Goal: Information Seeking & Learning: Learn about a topic

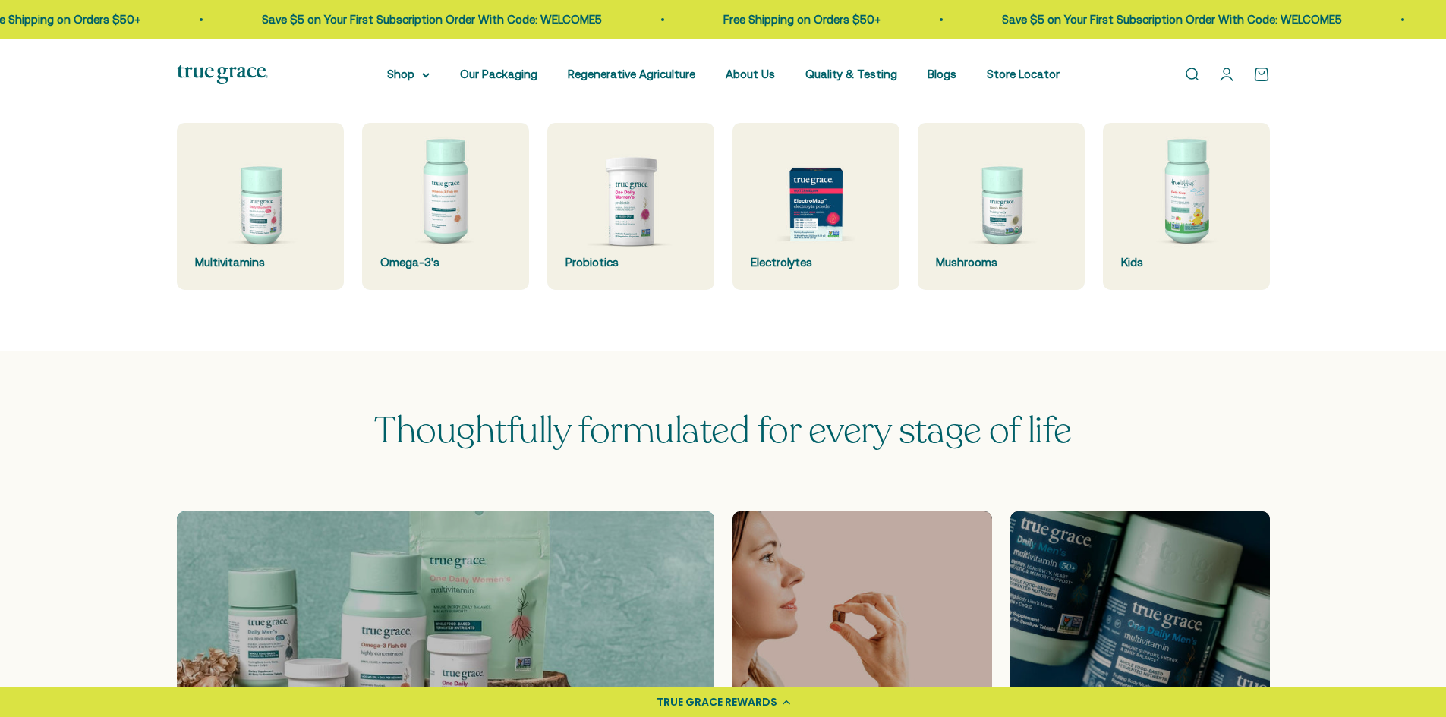
scroll to position [531, 0]
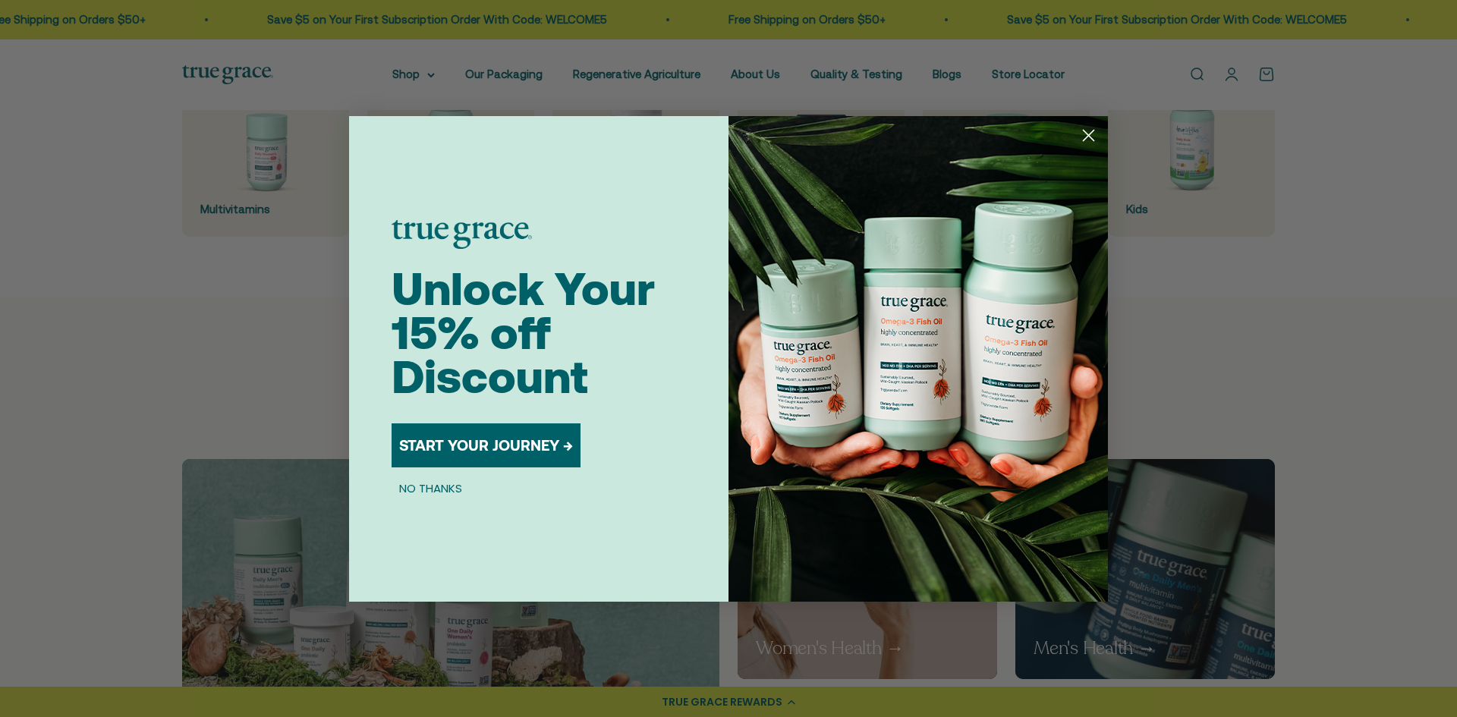
click at [1088, 133] on circle "Close dialog" at bounding box center [1088, 134] width 25 height 25
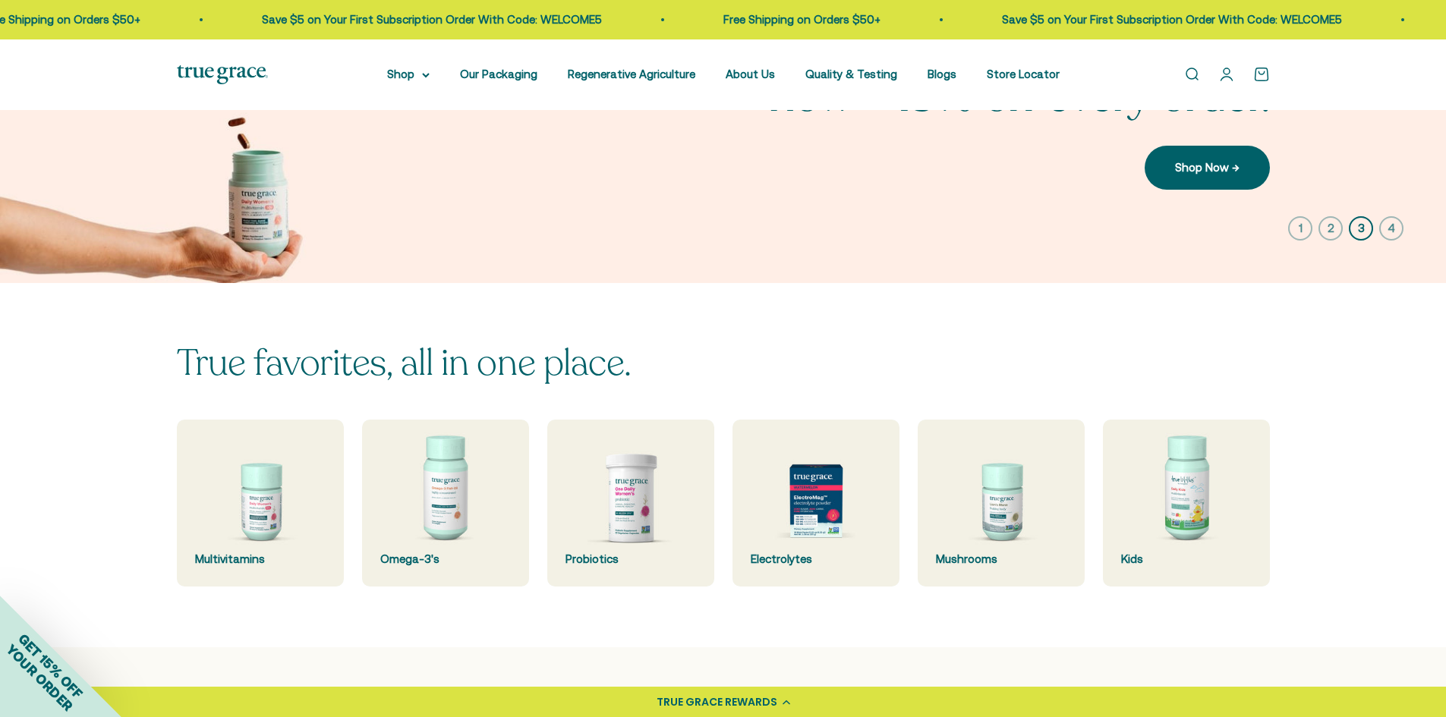
scroll to position [0, 0]
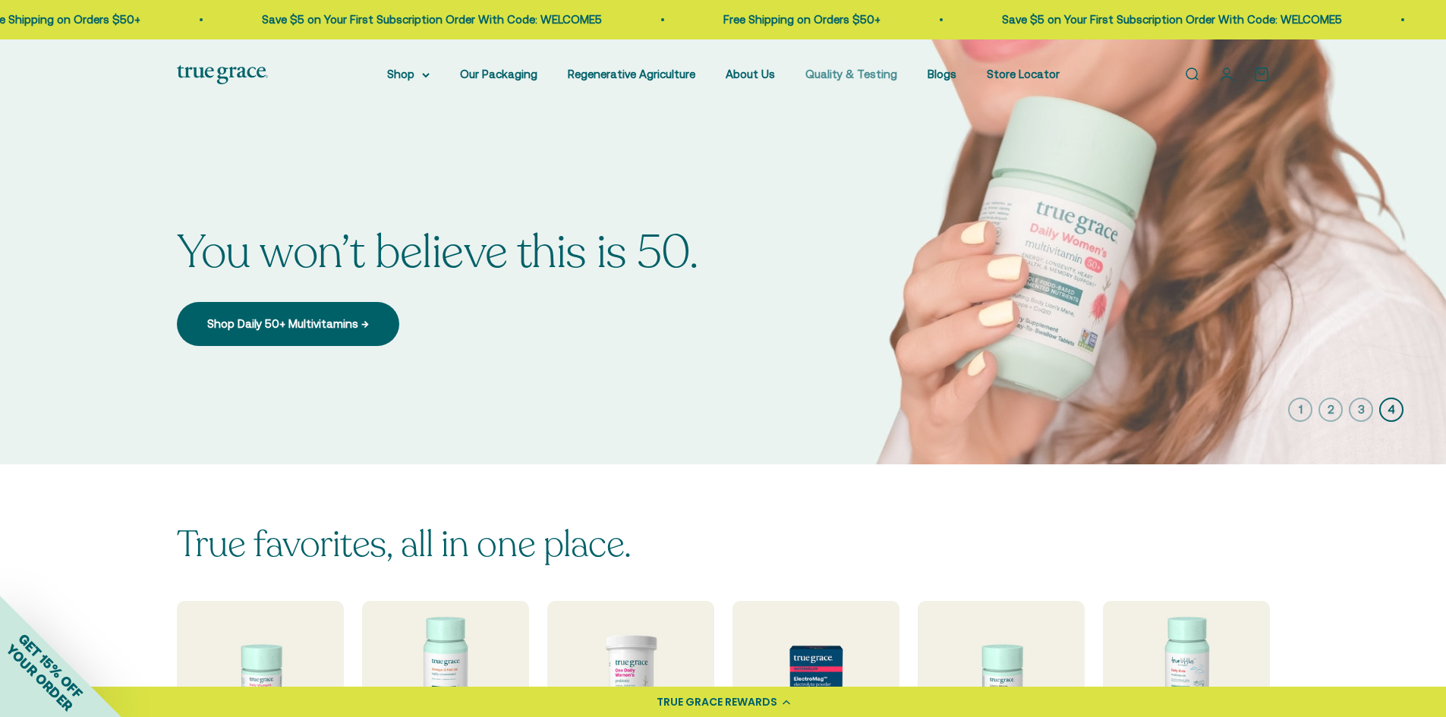
click at [855, 74] on link "Quality & Testing" at bounding box center [851, 74] width 92 height 13
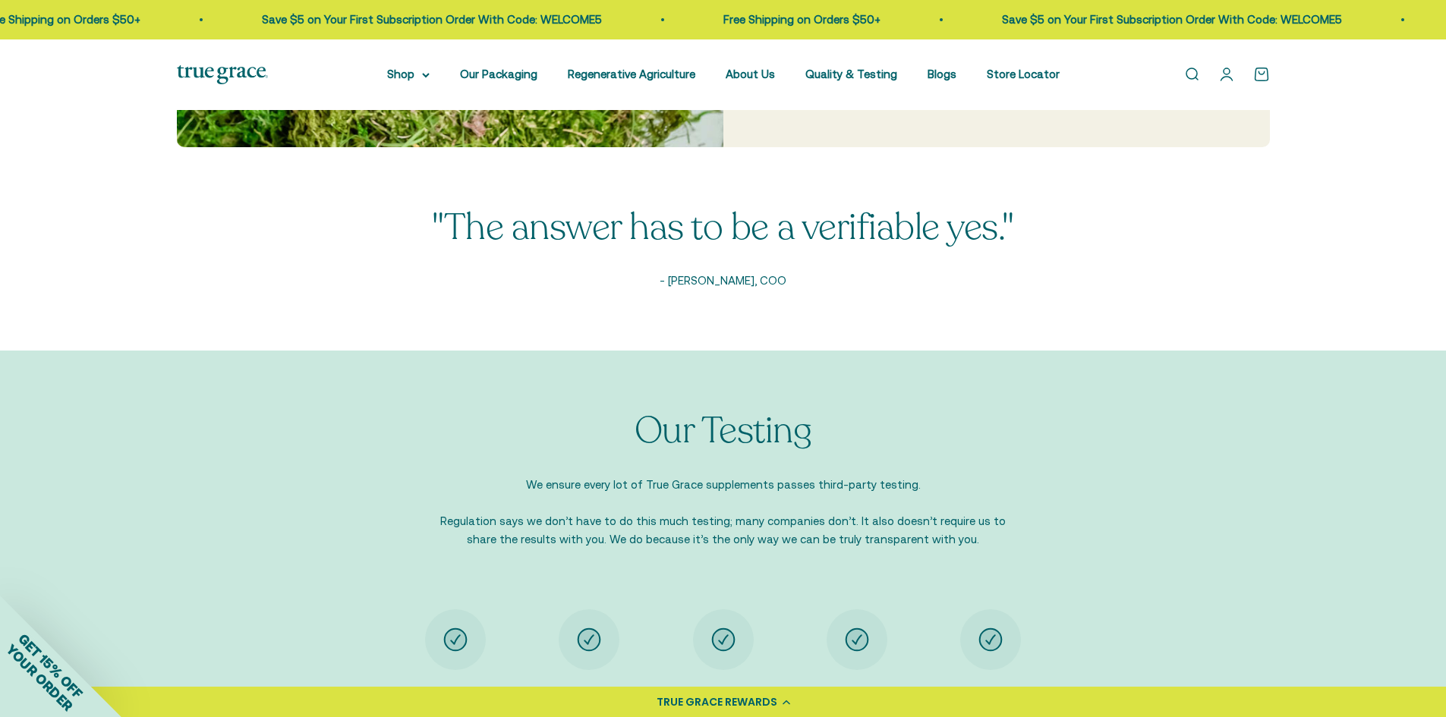
scroll to position [1138, 0]
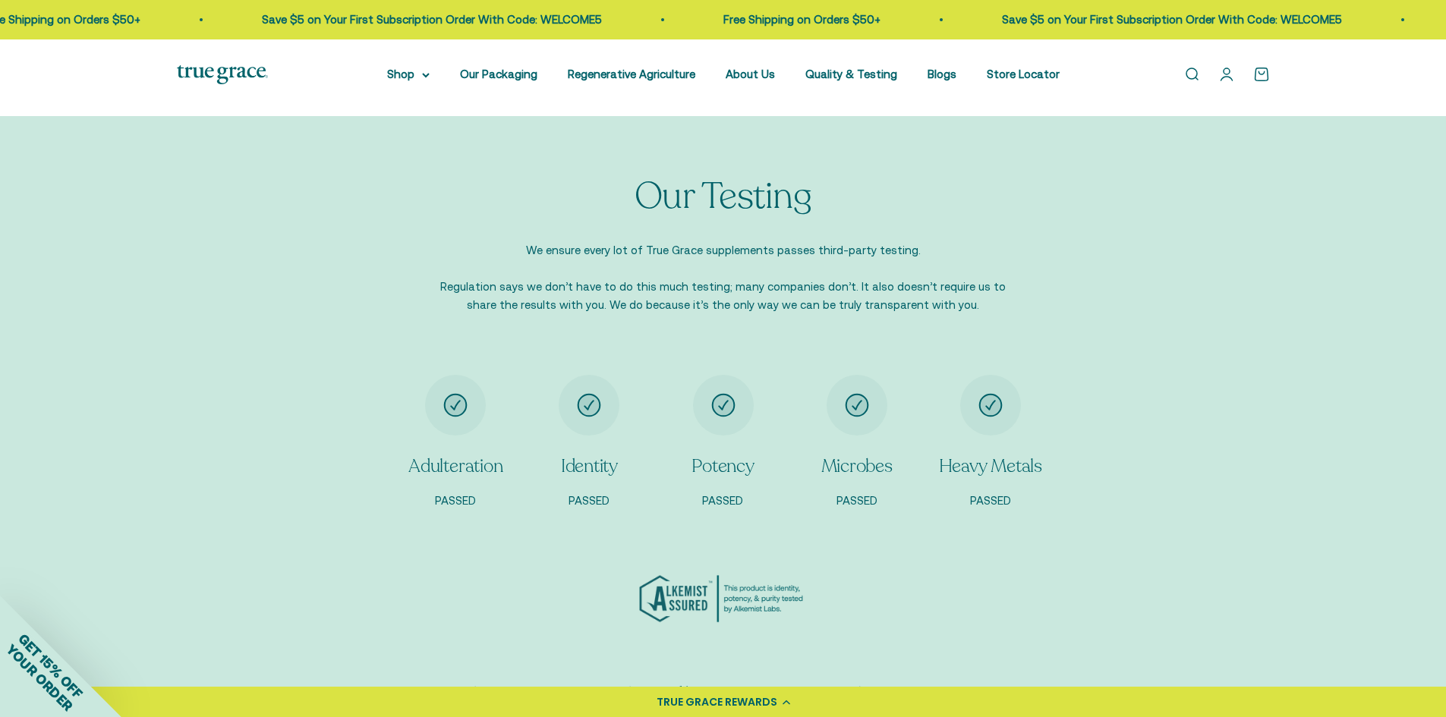
click at [779, 73] on nav "Shop Multivitamins Women's Multivitamin Women's 40+ Multivitamin Men's Multivit…" at bounding box center [723, 74] width 672 height 18
click at [770, 77] on link "About Us" at bounding box center [750, 74] width 49 height 13
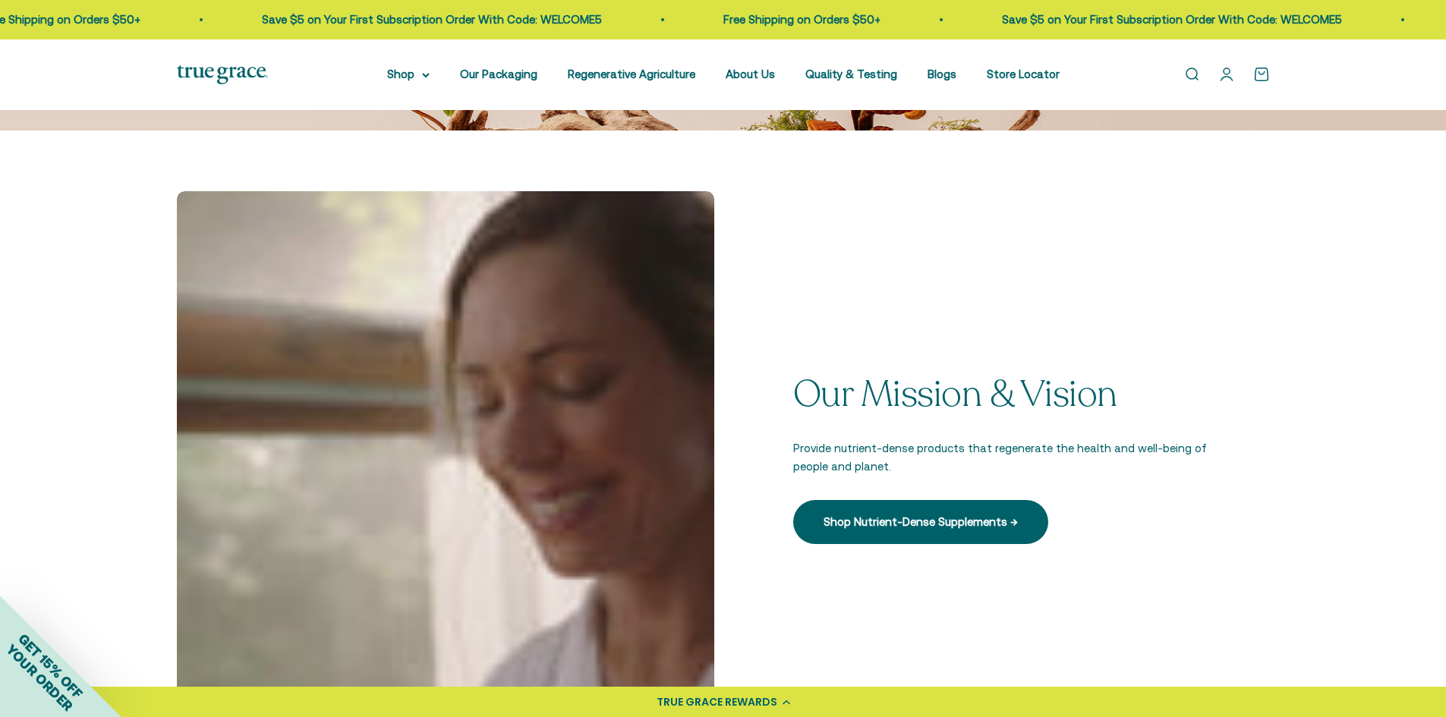
scroll to position [152, 0]
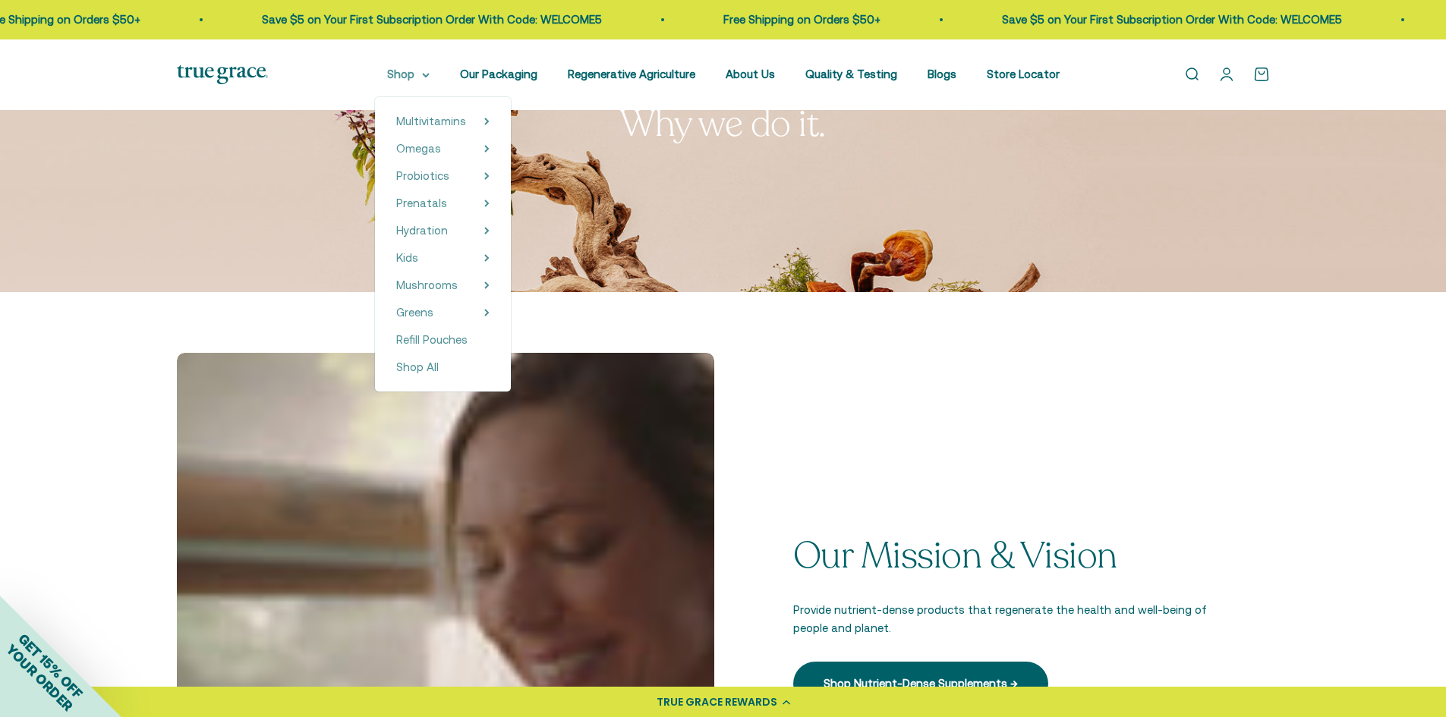
click at [430, 74] on icon at bounding box center [426, 75] width 8 height 5
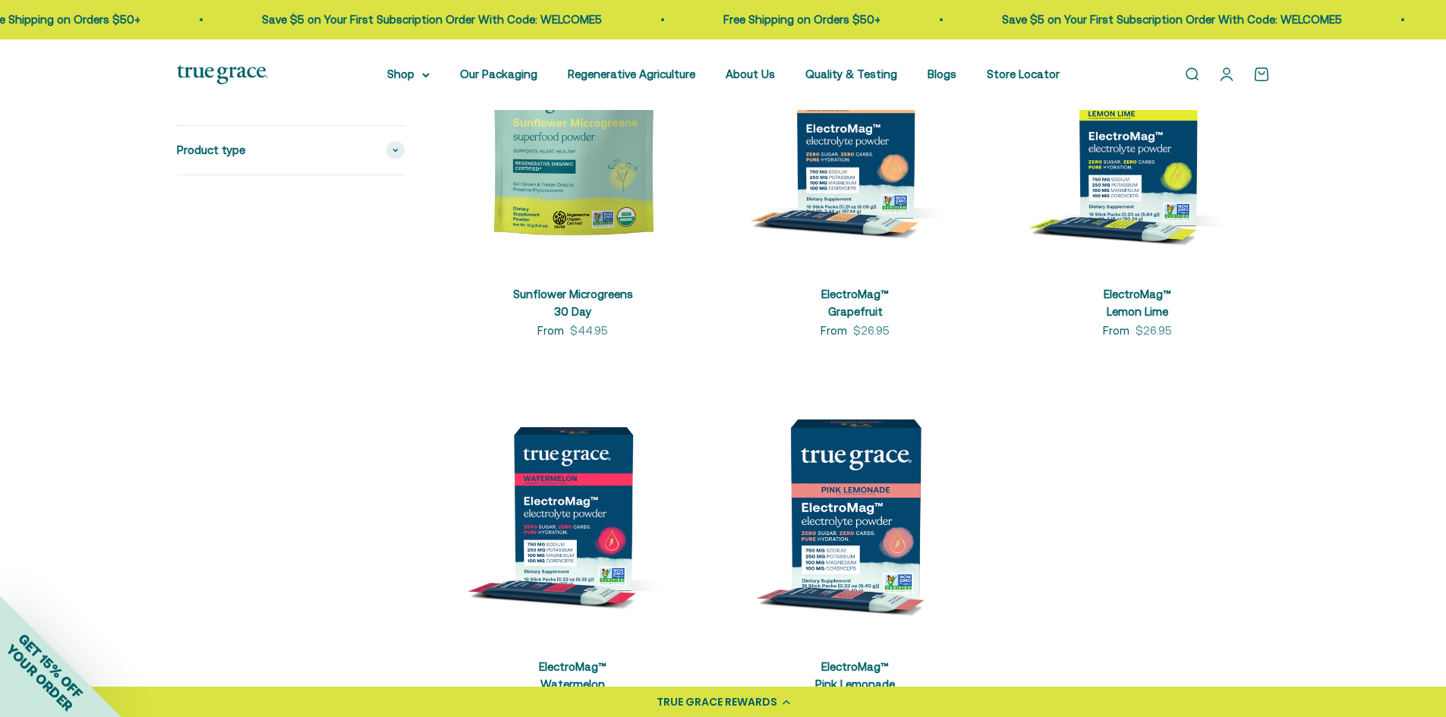
scroll to position [4554, 0]
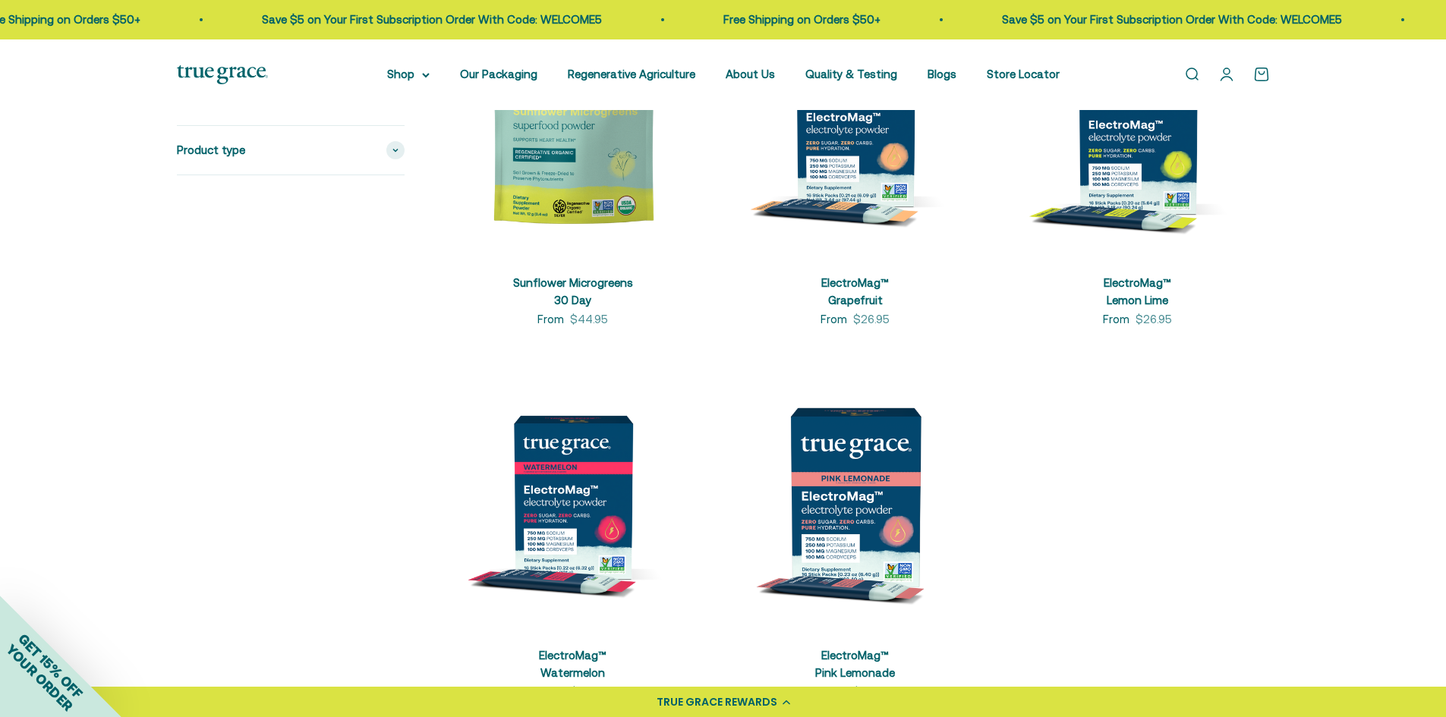
click at [858, 509] on img at bounding box center [855, 497] width 264 height 264
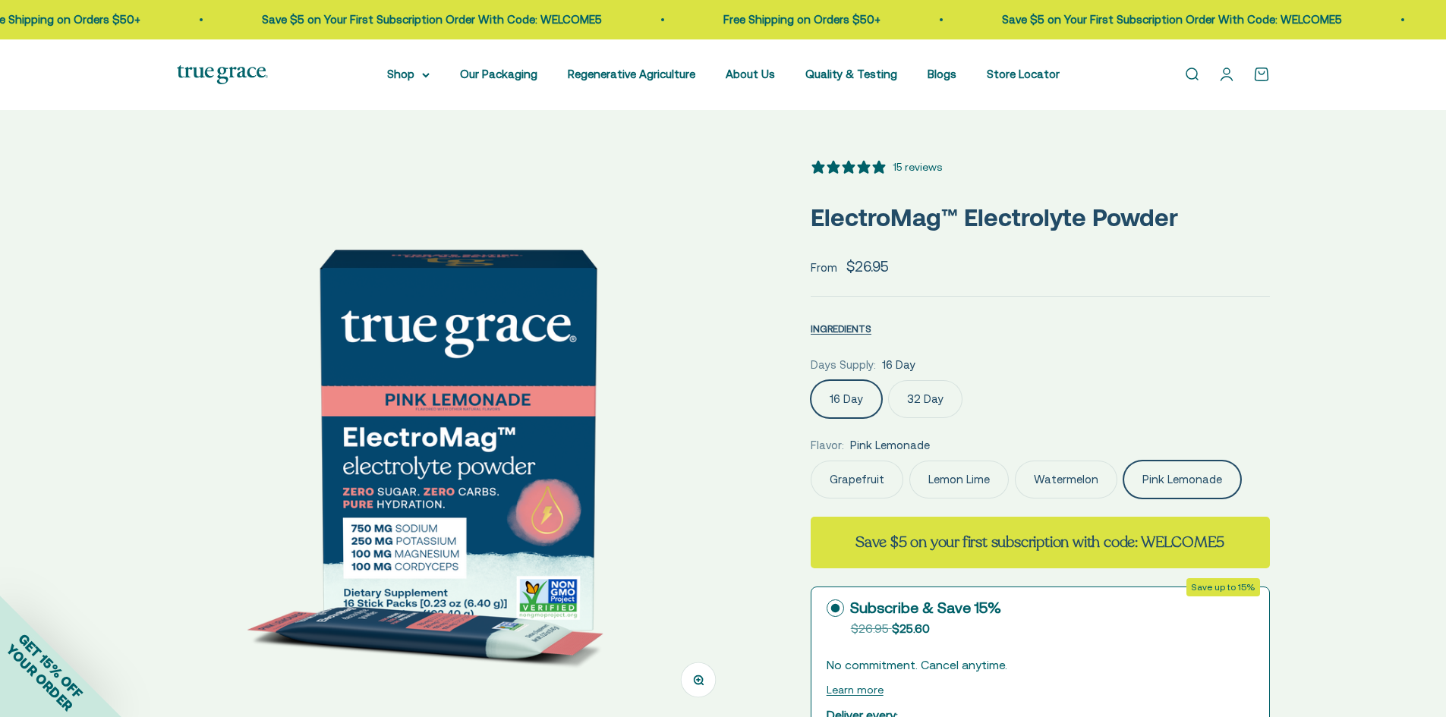
select select "3"
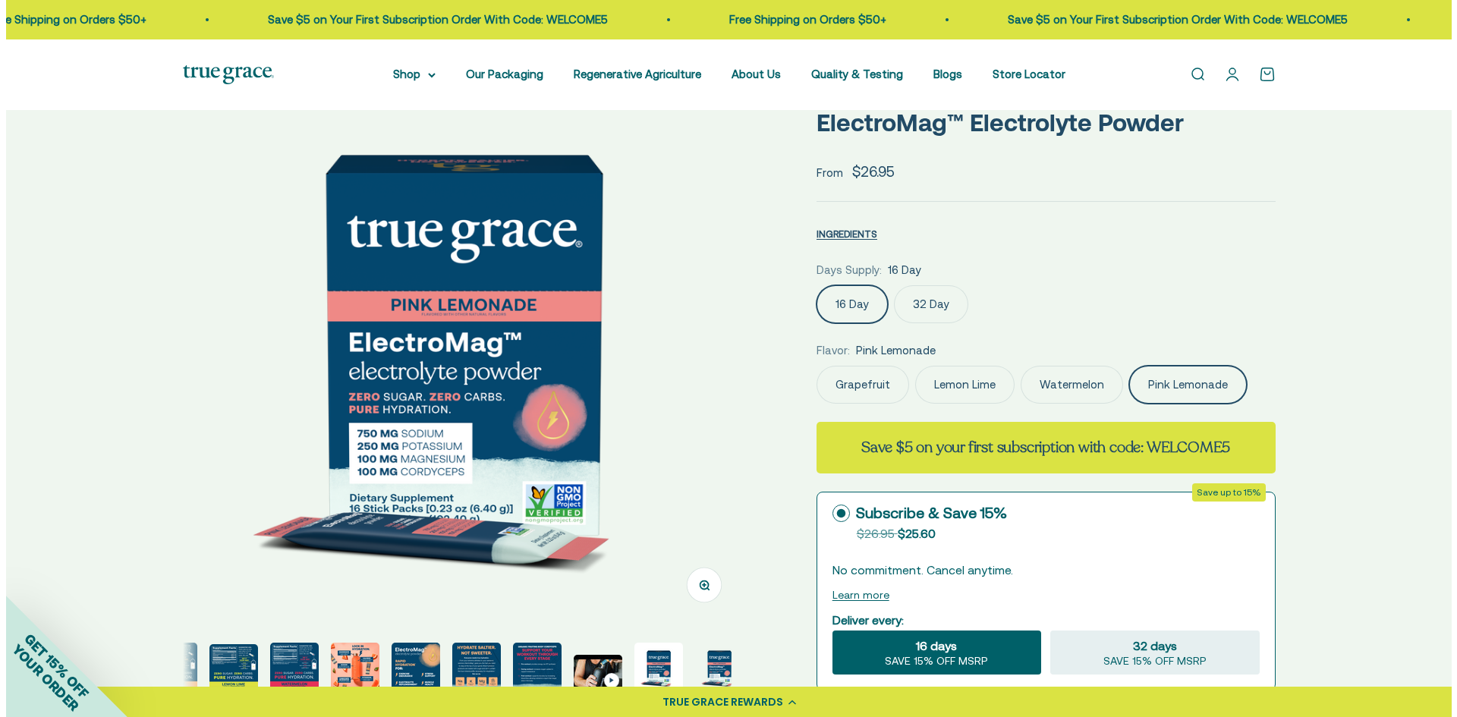
scroll to position [76, 0]
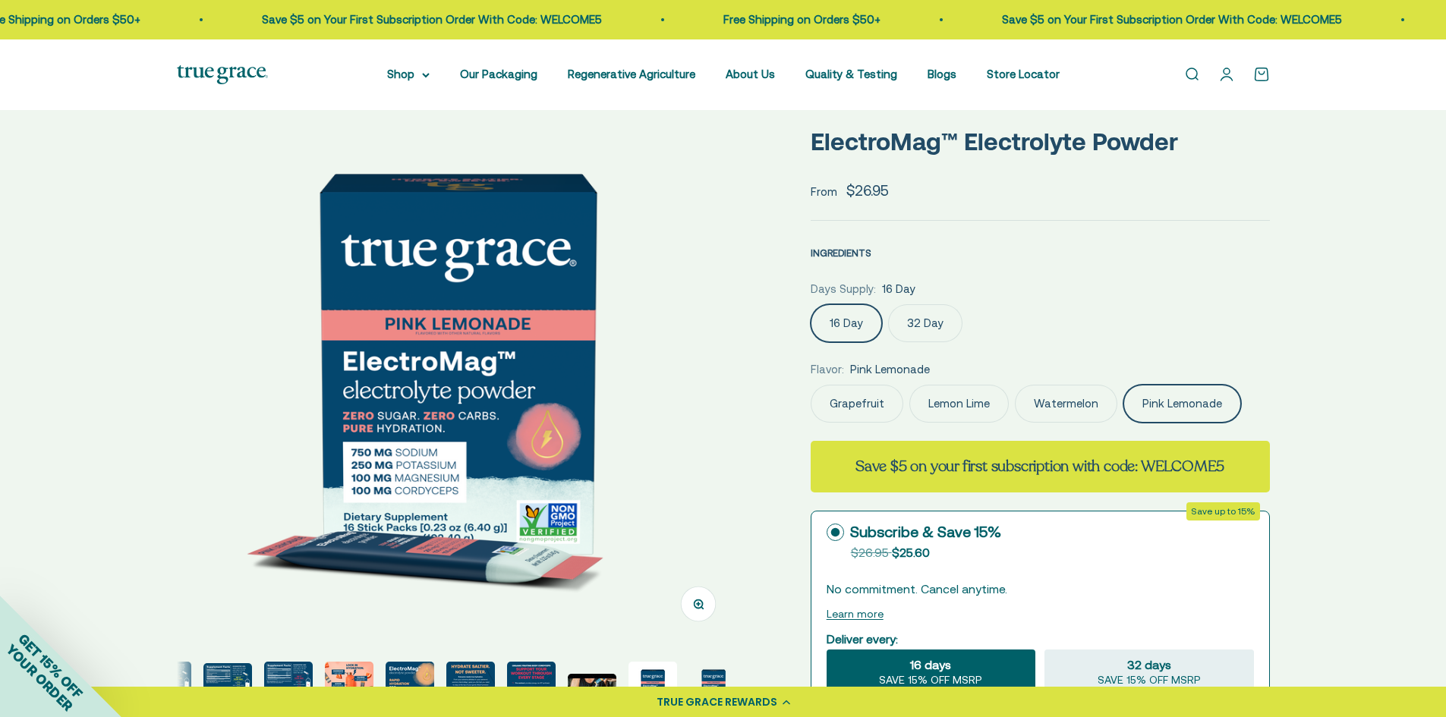
click at [841, 250] on span "INGREDIENTS" at bounding box center [841, 252] width 61 height 11
